Goal: Information Seeking & Learning: Learn about a topic

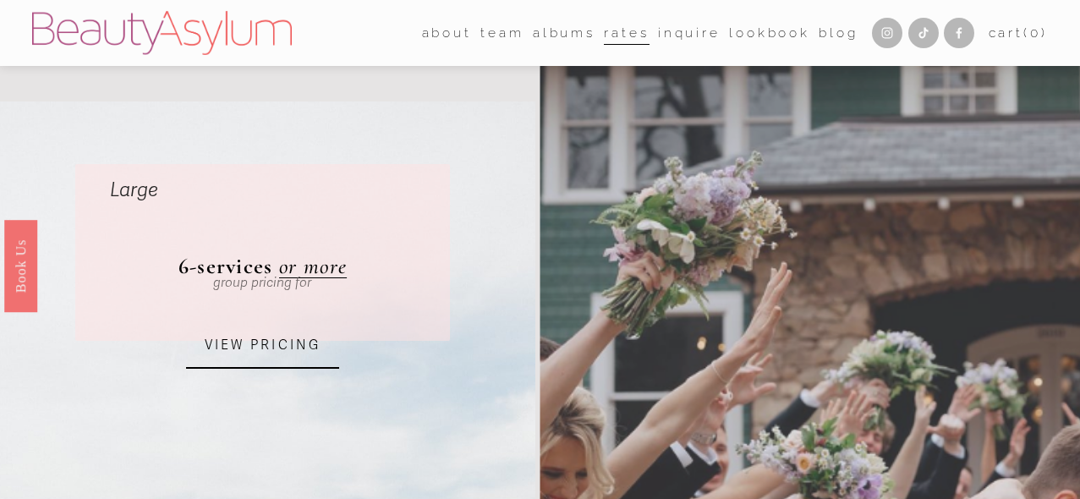
click at [613, 36] on link "Rates" at bounding box center [626, 32] width 45 height 26
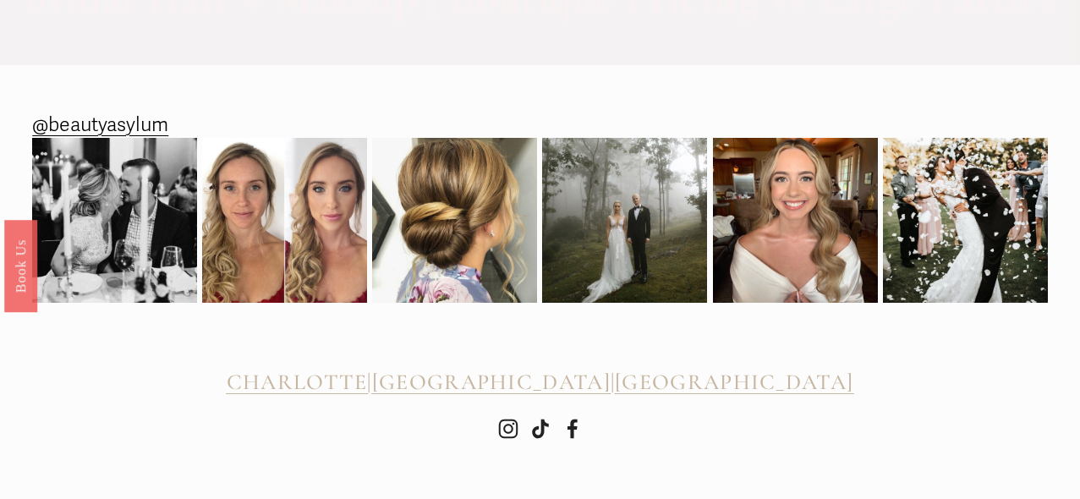
scroll to position [1373, 0]
click at [528, 392] on span "[GEOGRAPHIC_DATA]" at bounding box center [491, 382] width 238 height 26
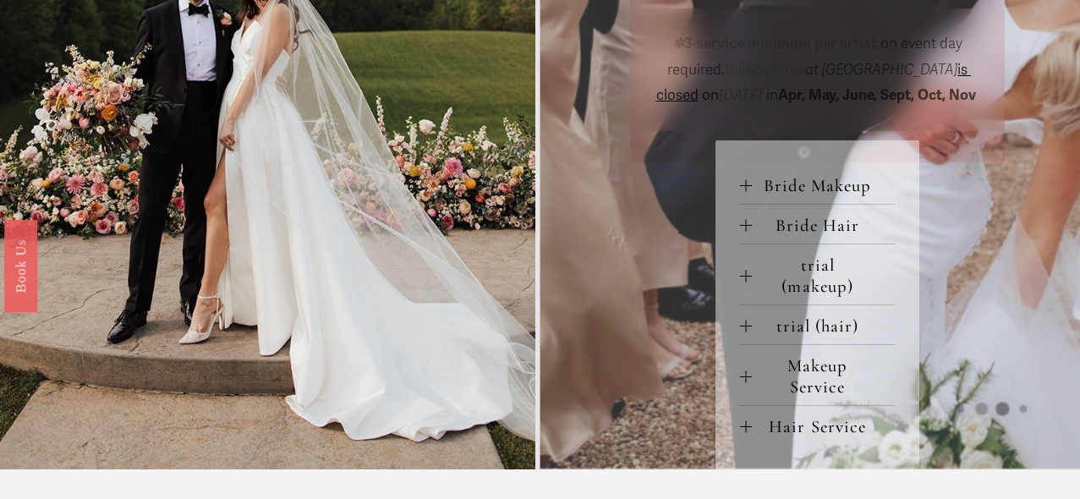
scroll to position [676, 0]
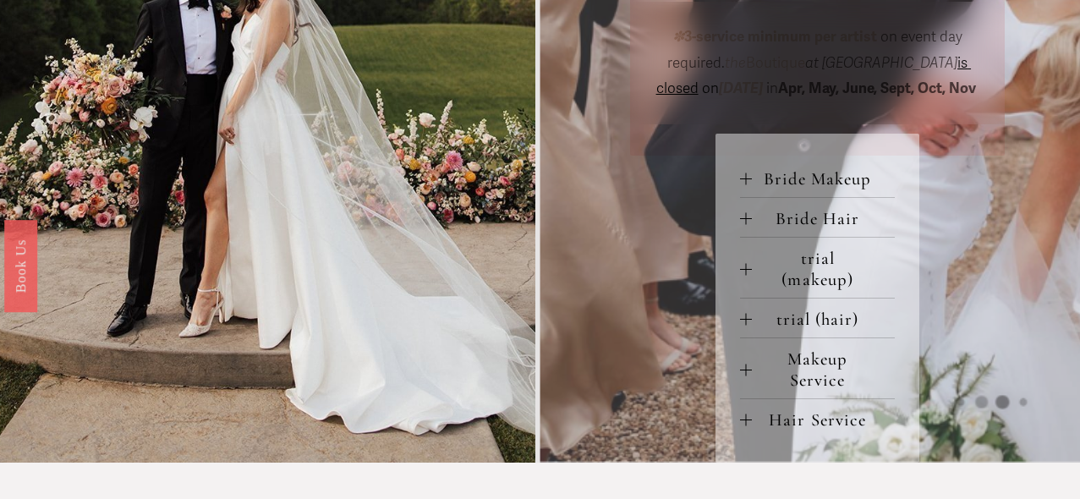
click at [748, 375] on div at bounding box center [746, 370] width 12 height 12
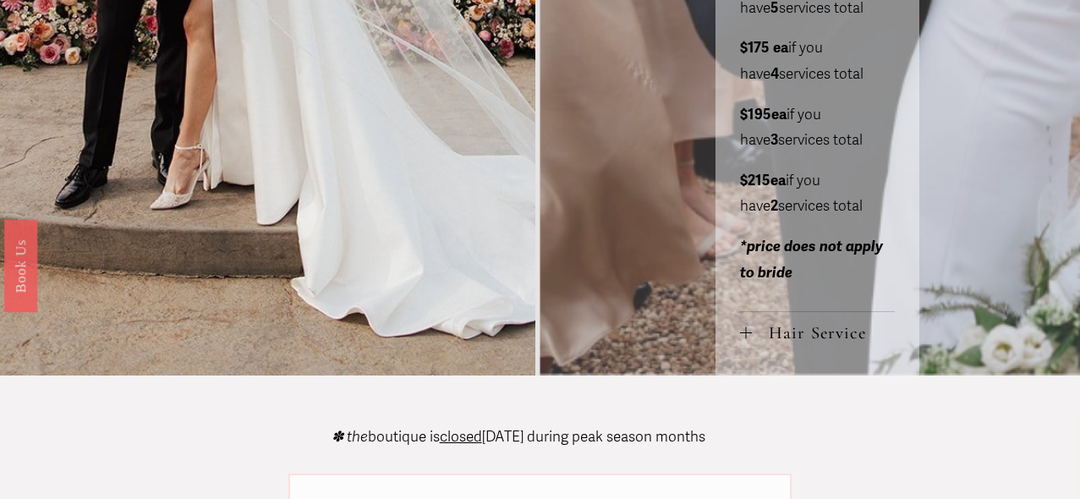
scroll to position [1106, 0]
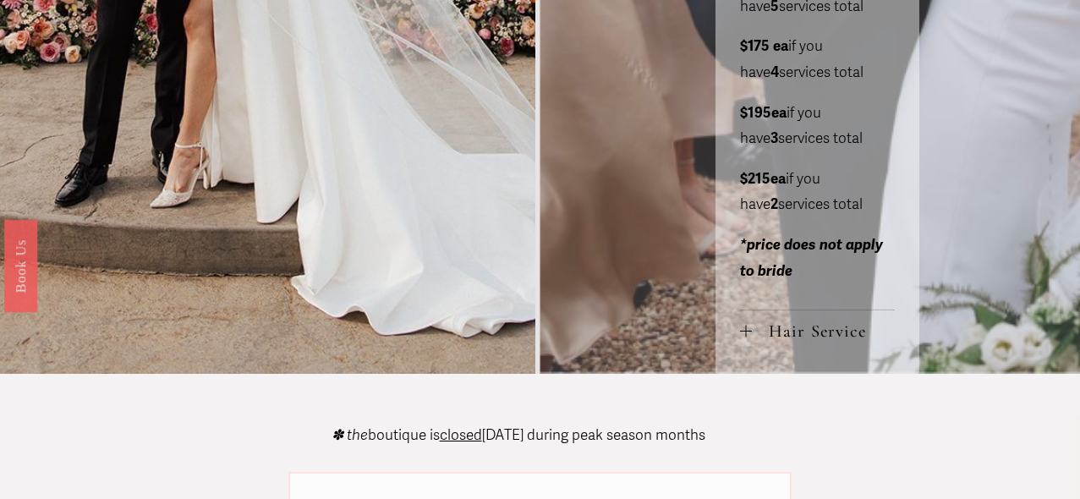
click at [748, 337] on div at bounding box center [746, 332] width 12 height 12
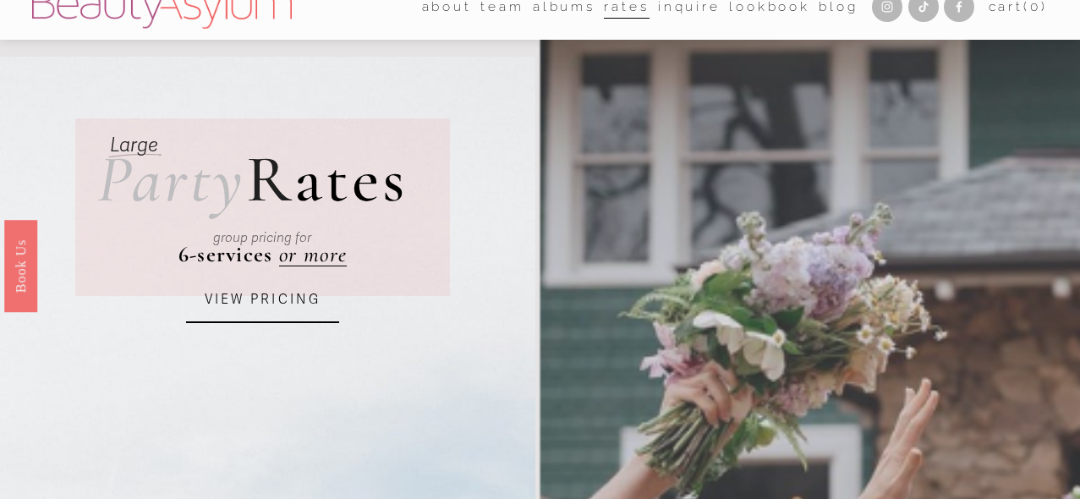
scroll to position [0, 0]
